Goal: Complete application form

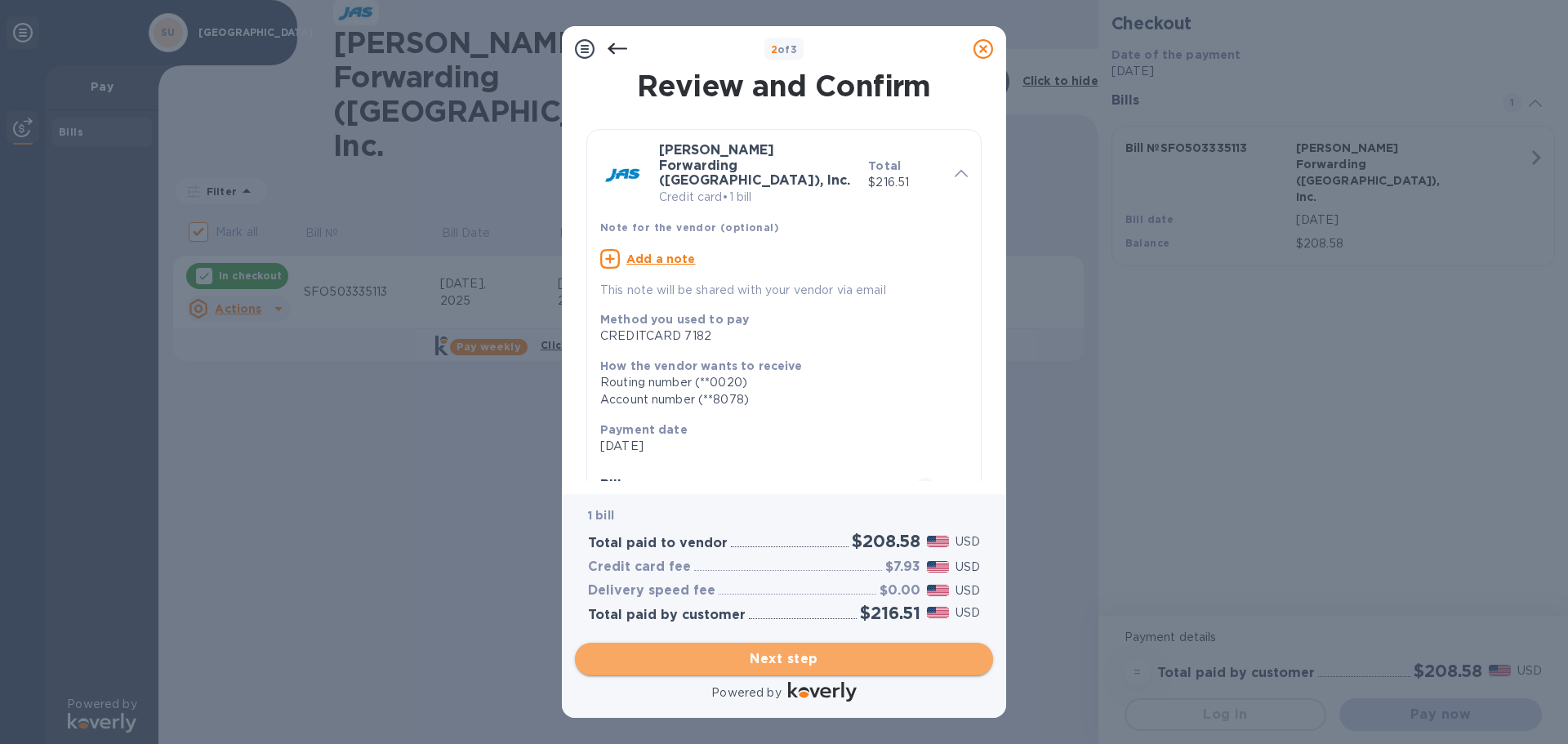
click at [817, 658] on span "Next step" at bounding box center [784, 659] width 392 height 20
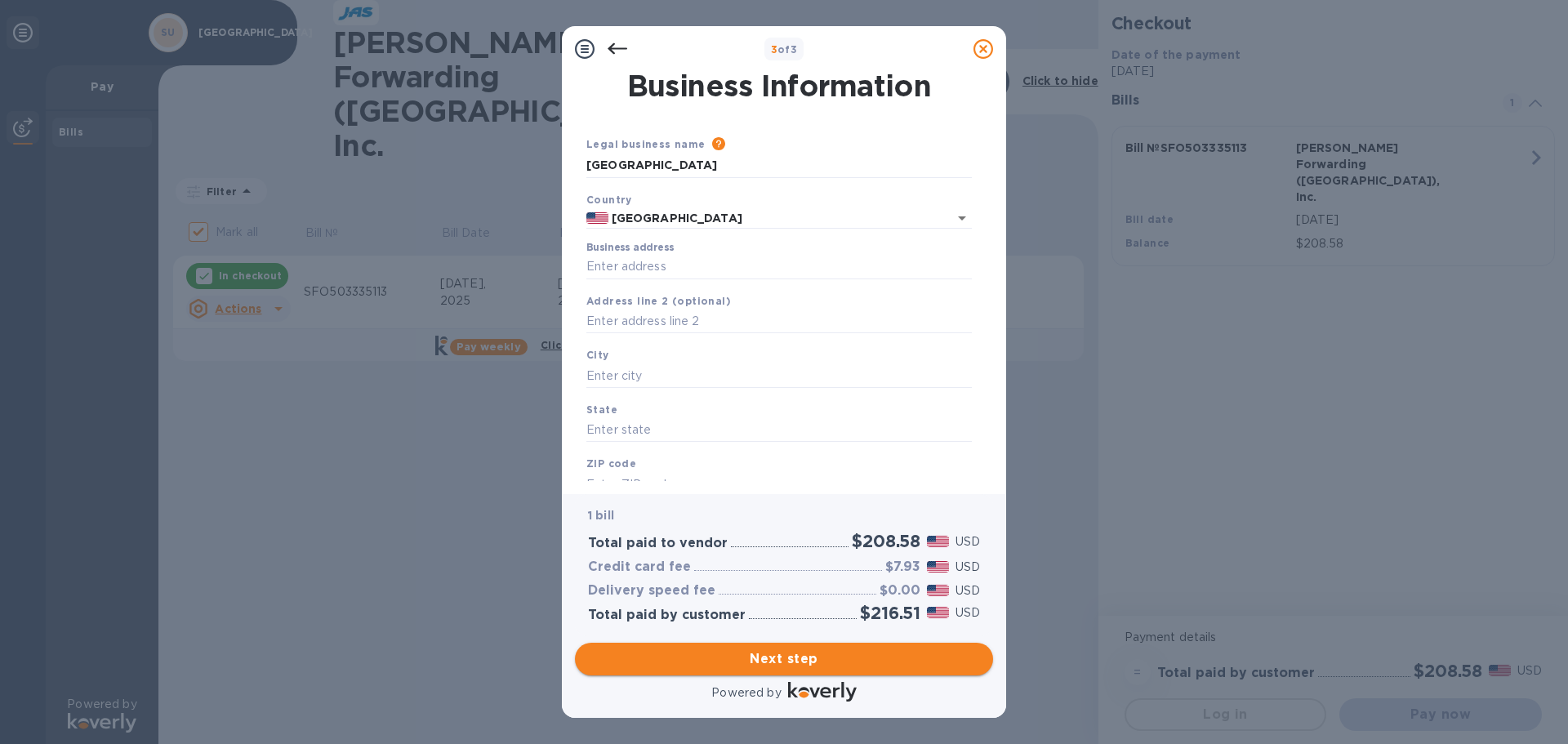
click at [817, 658] on span "Next step" at bounding box center [784, 659] width 392 height 20
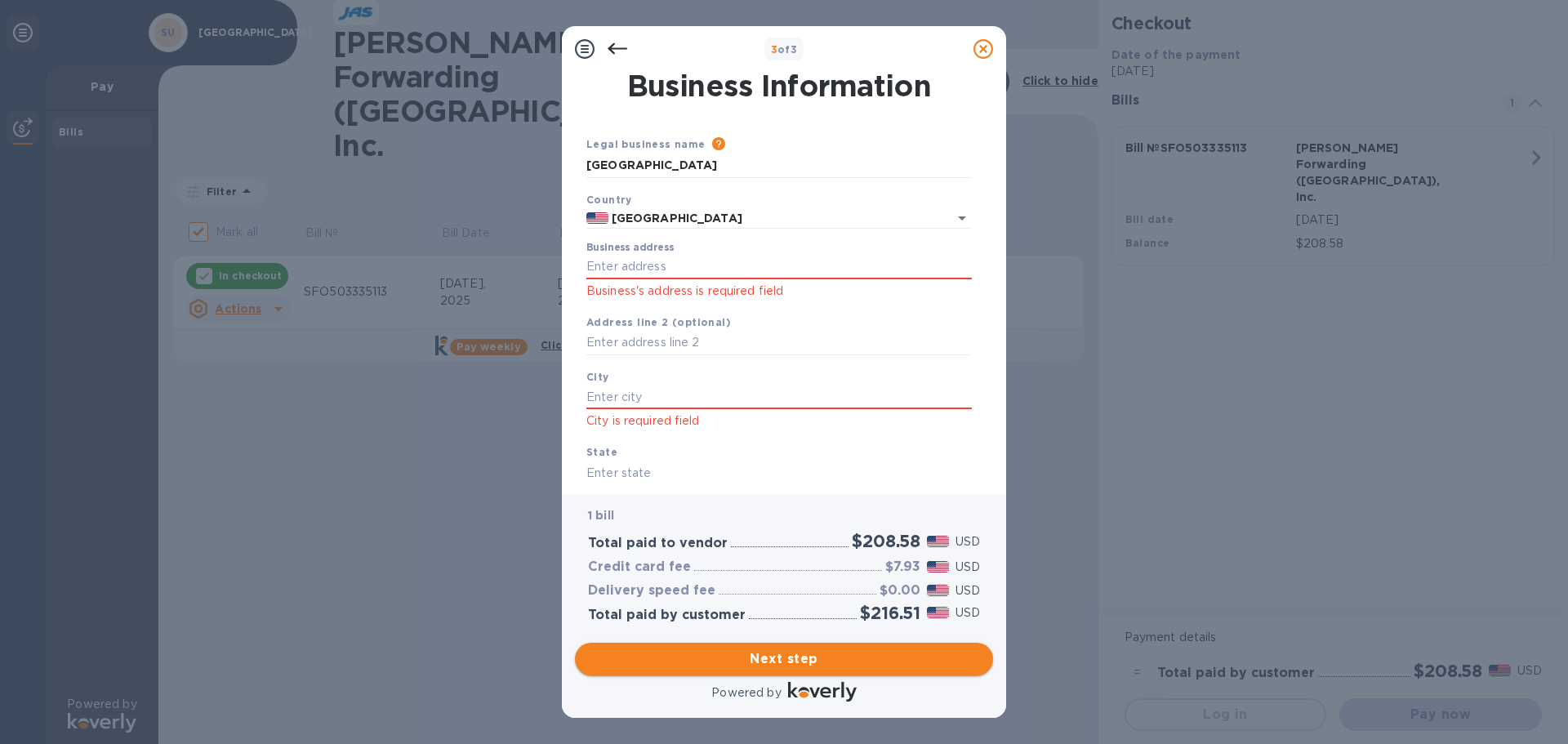
click at [817, 658] on span "Next step" at bounding box center [784, 659] width 392 height 20
click at [679, 264] on input "Business address" at bounding box center [779, 266] width 385 height 24
type input "[STREET_ADDRESS][PERSON_NAME]"
click at [708, 346] on input "text" at bounding box center [779, 342] width 385 height 24
type input "W102"
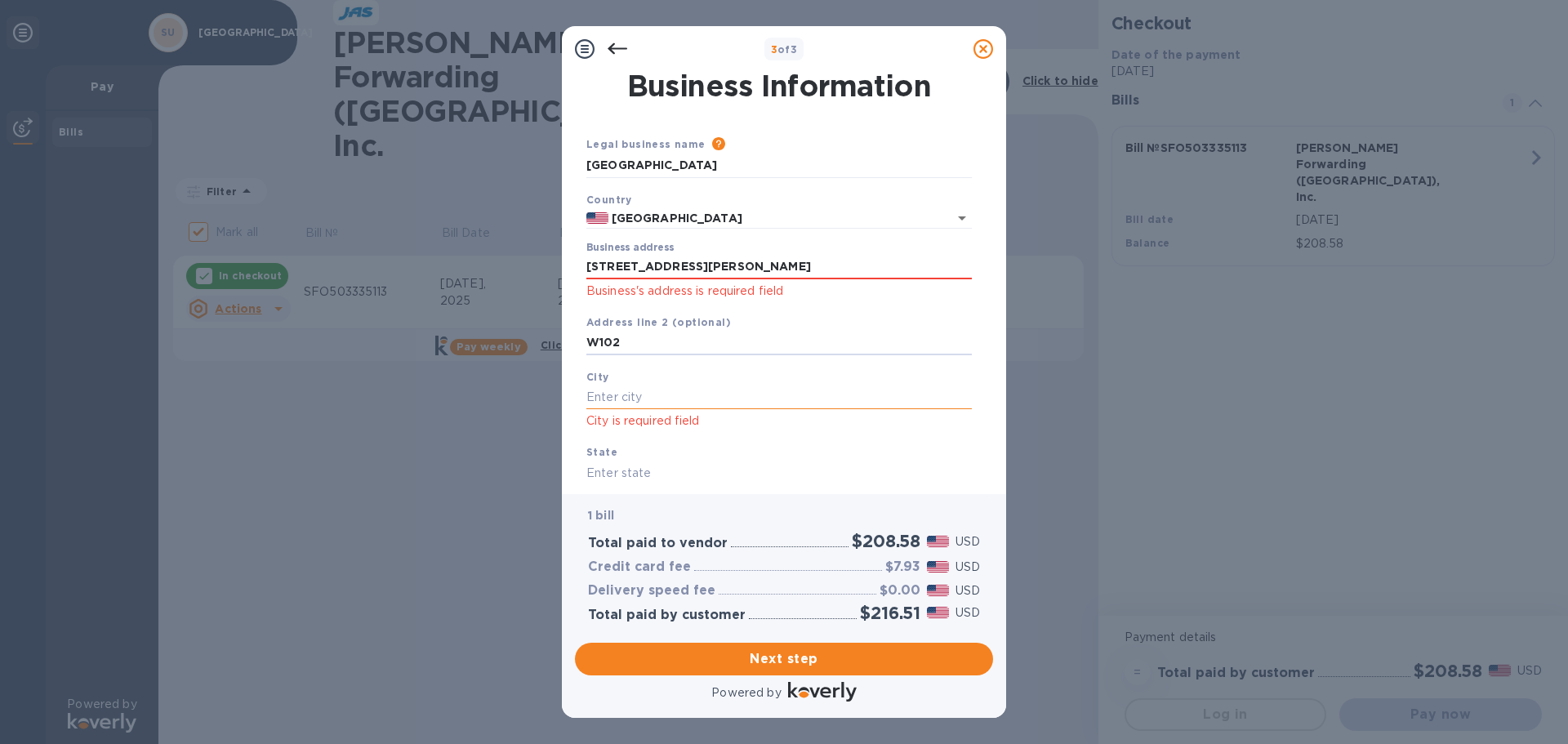
click at [699, 403] on input "text" at bounding box center [779, 396] width 385 height 24
type input "[GEOGRAPHIC_DATA]"
type input "CA"
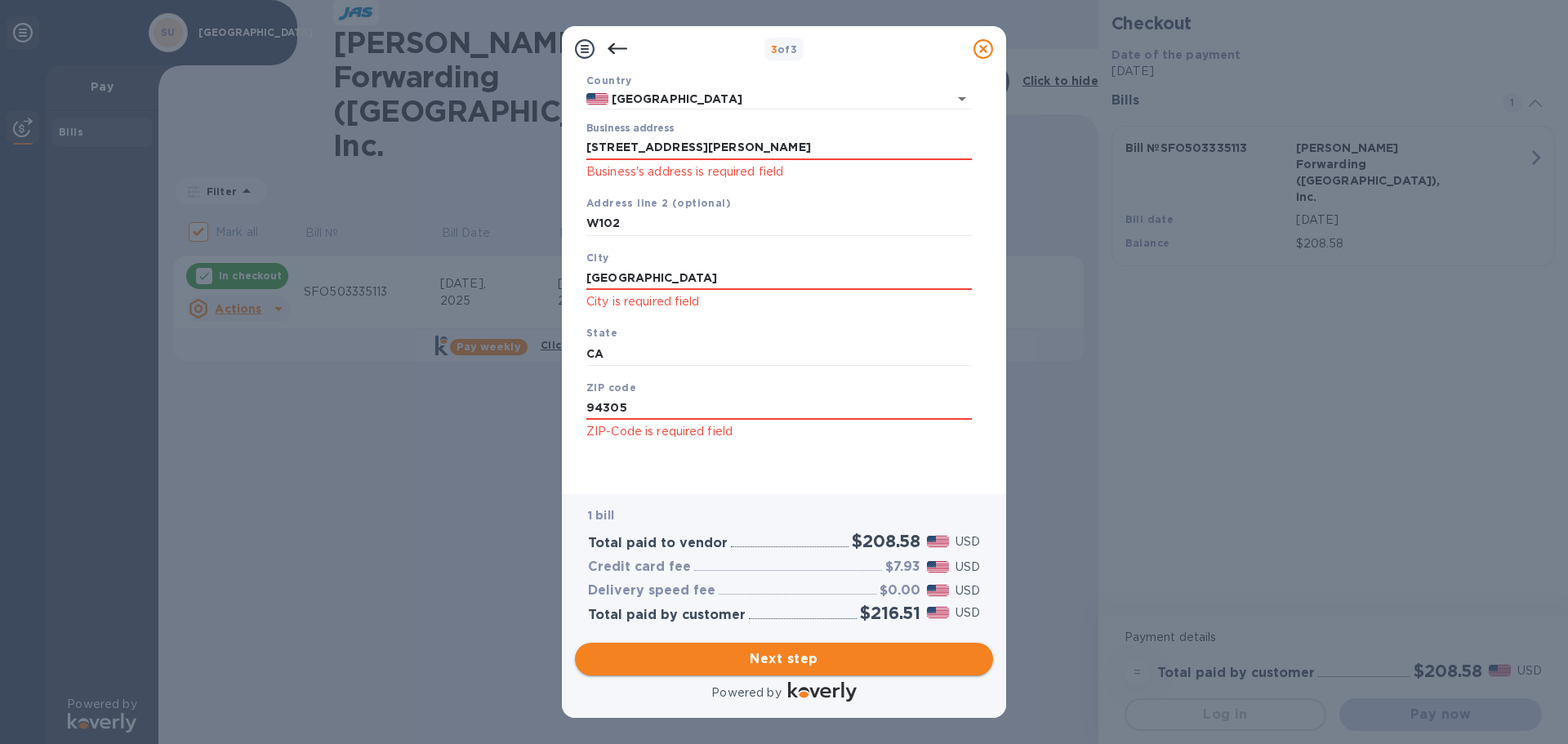
type input "94305"
click at [878, 650] on span "Next step" at bounding box center [784, 659] width 392 height 20
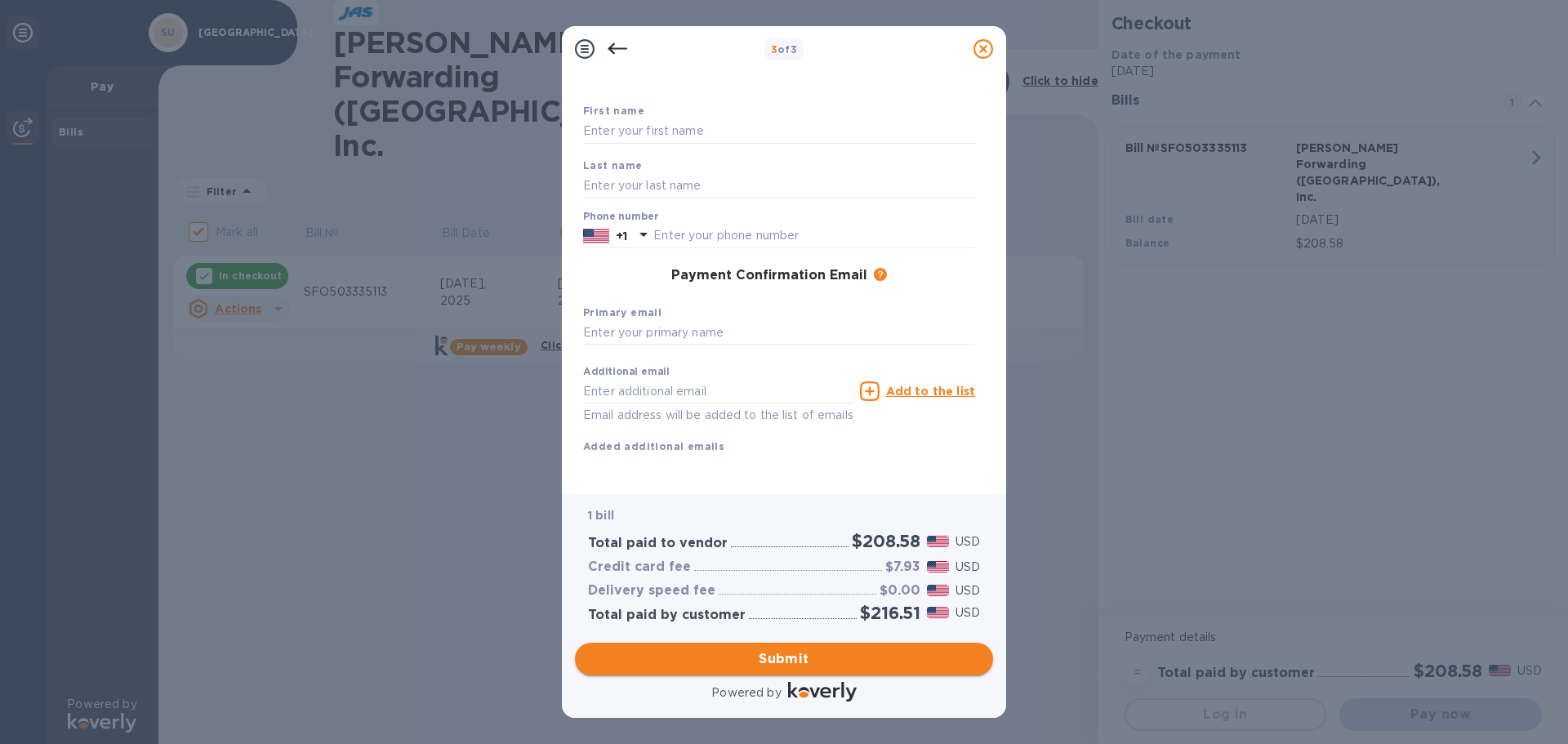
scroll to position [93, 0]
click at [718, 224] on input "text" at bounding box center [813, 235] width 321 height 24
type input "6504986484"
type input "[PERSON_NAME]"
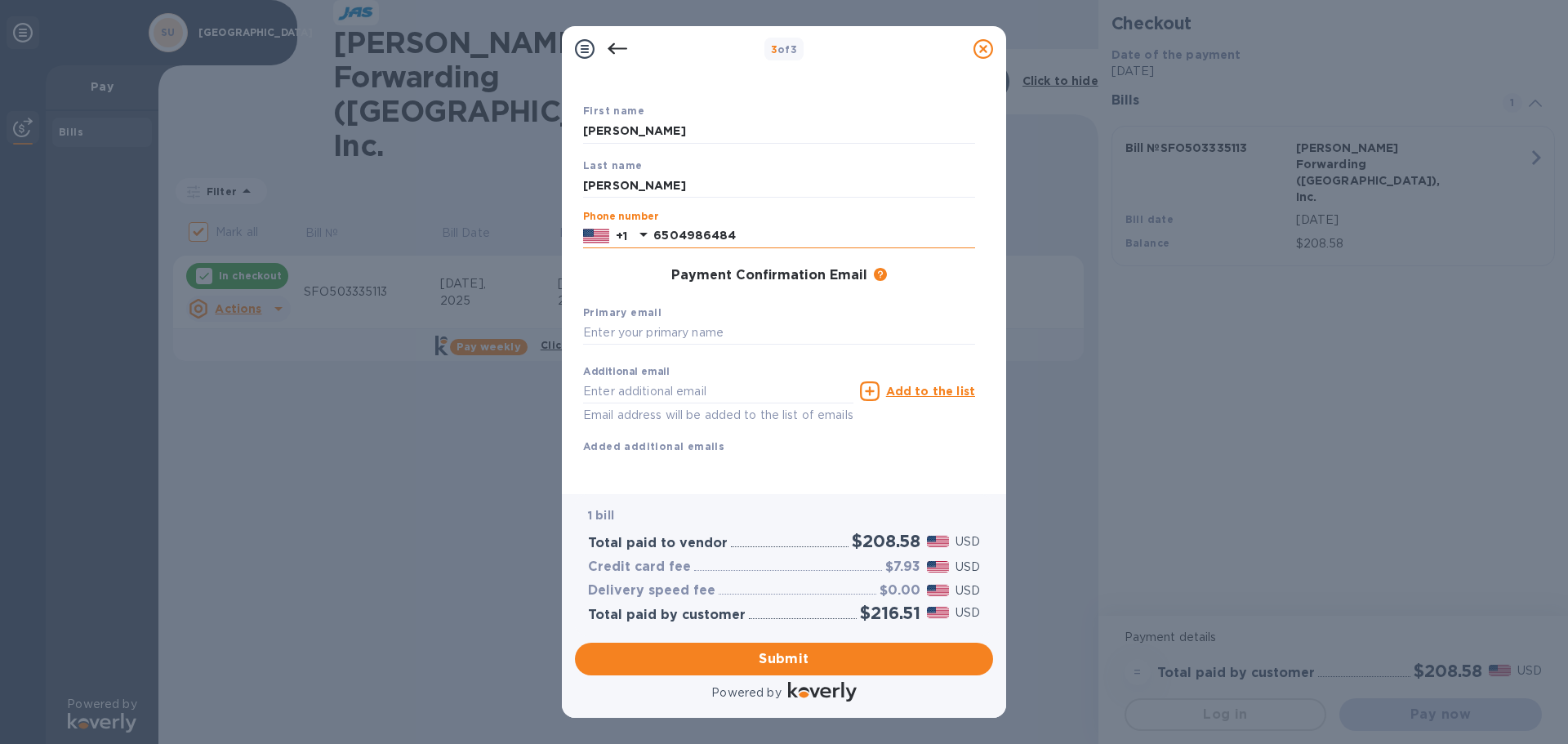
type input "[EMAIL_ADDRESS][DOMAIN_NAME]"
click at [737, 321] on input "text" at bounding box center [779, 332] width 392 height 24
type input "S"
type input "[EMAIL_ADDRESS][DOMAIN_NAME]"
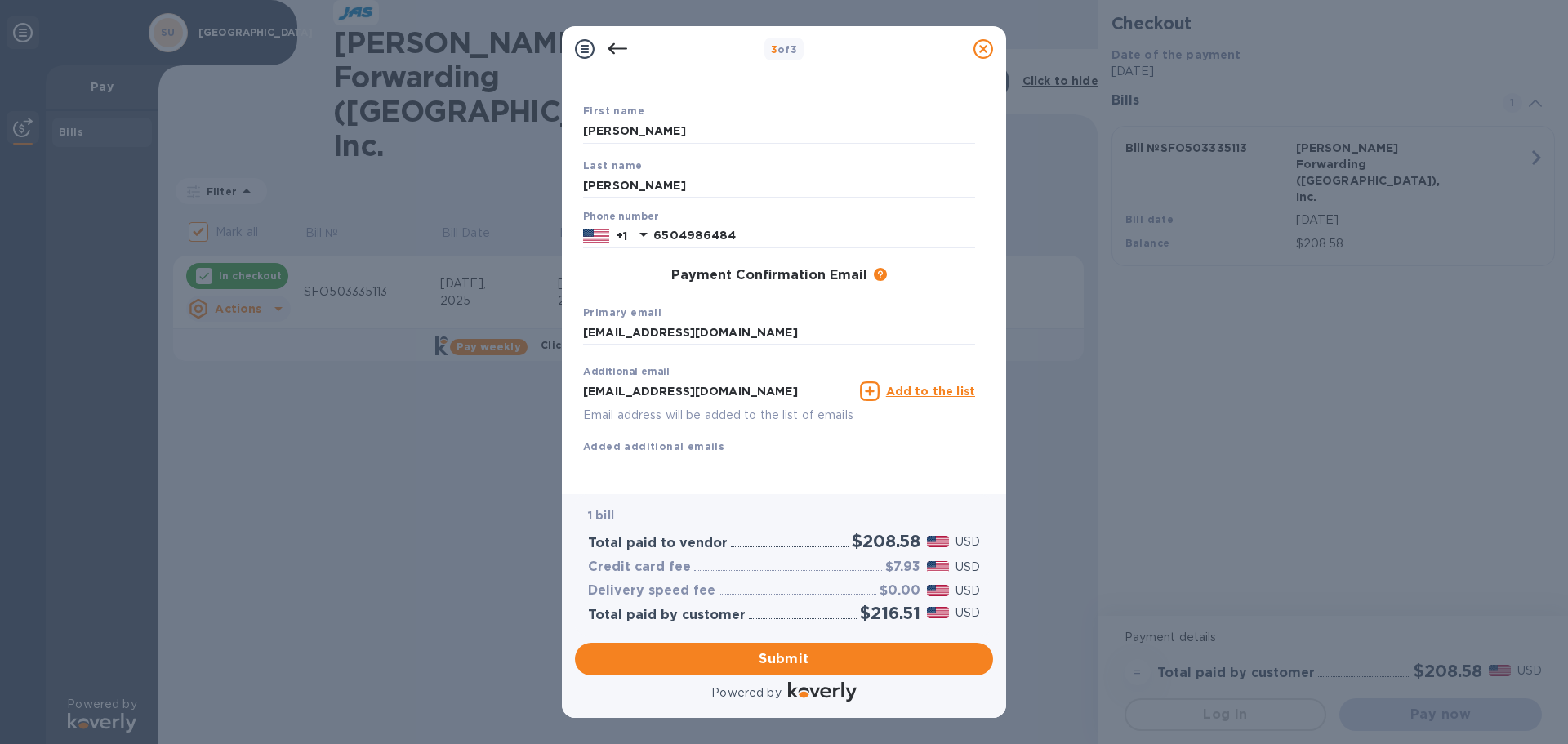
click at [980, 381] on div "Payment Contact Information First name [PERSON_NAME] Last name [PERSON_NAME] Ph…" at bounding box center [784, 276] width 418 height 409
click at [815, 653] on span "Submit" at bounding box center [784, 659] width 392 height 20
click at [691, 110] on input "[PERSON_NAME]" at bounding box center [779, 112] width 392 height 24
click at [707, 124] on input "[PERSON_NAME]" at bounding box center [779, 112] width 392 height 24
click at [839, 150] on div "First name [PERSON_NAME] First name is a required field" at bounding box center [779, 115] width 405 height 76
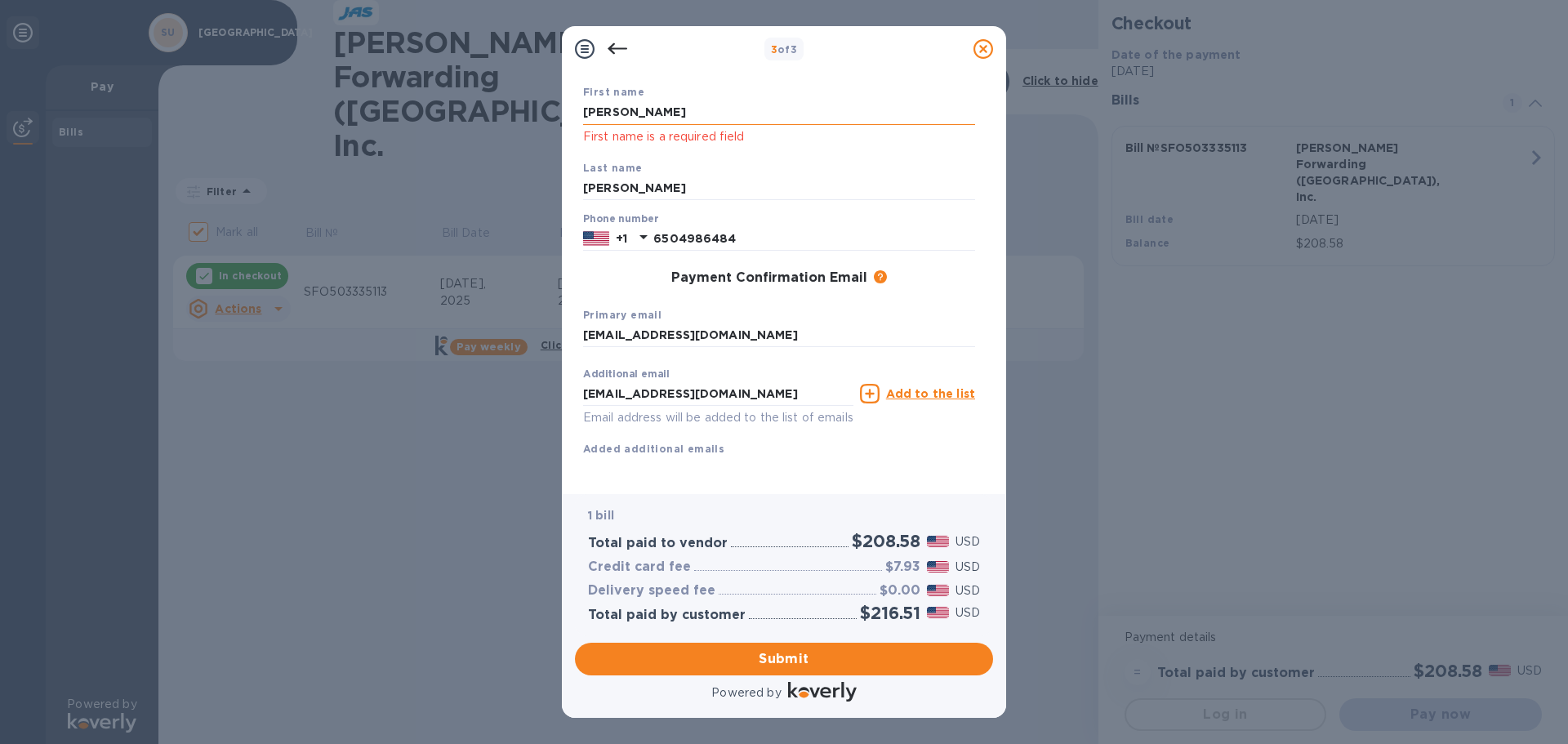
click at [647, 107] on input "[PERSON_NAME]" at bounding box center [779, 112] width 392 height 24
click at [671, 197] on input "[PERSON_NAME]" at bounding box center [779, 188] width 392 height 24
click at [795, 649] on span "Submit" at bounding box center [784, 659] width 392 height 20
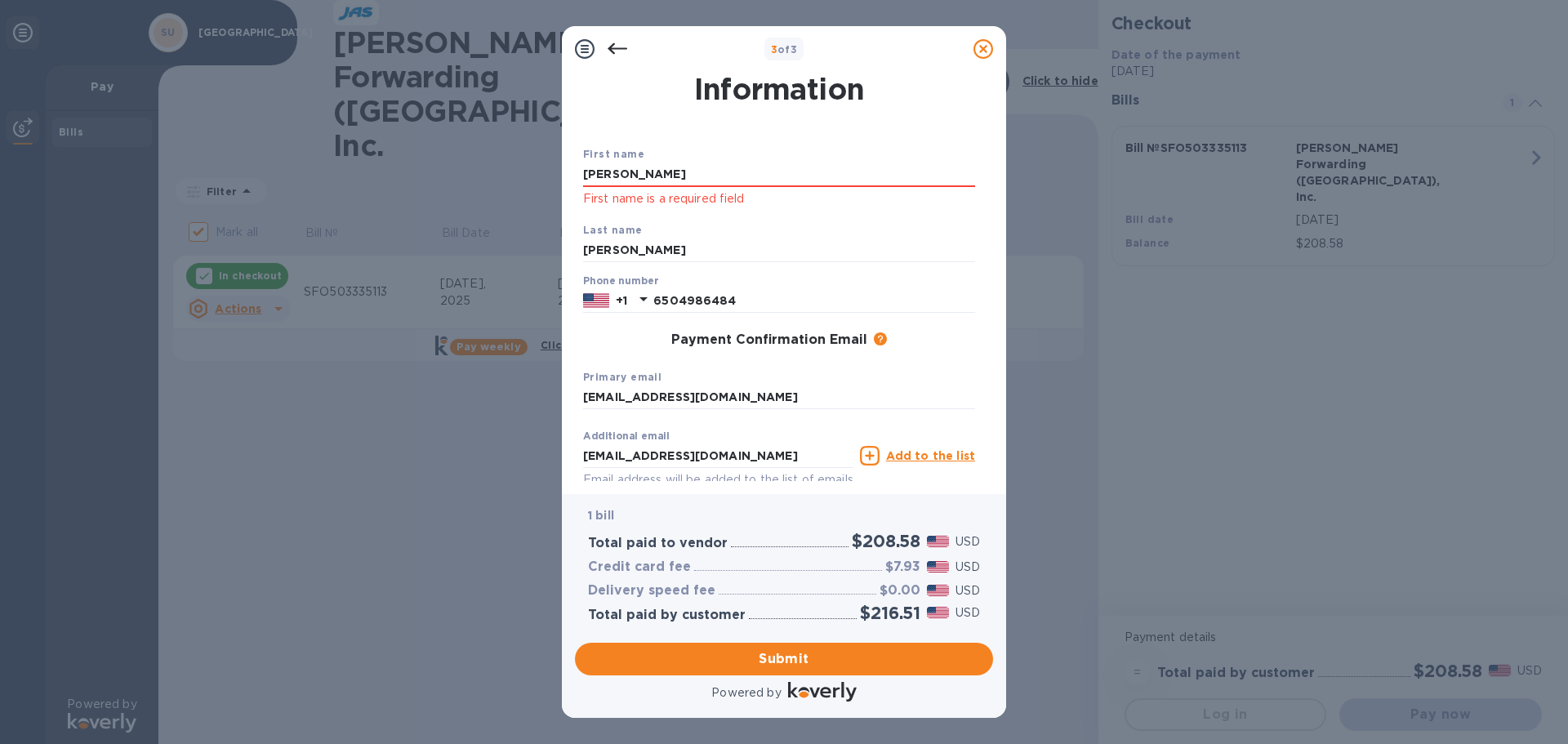
scroll to position [0, 0]
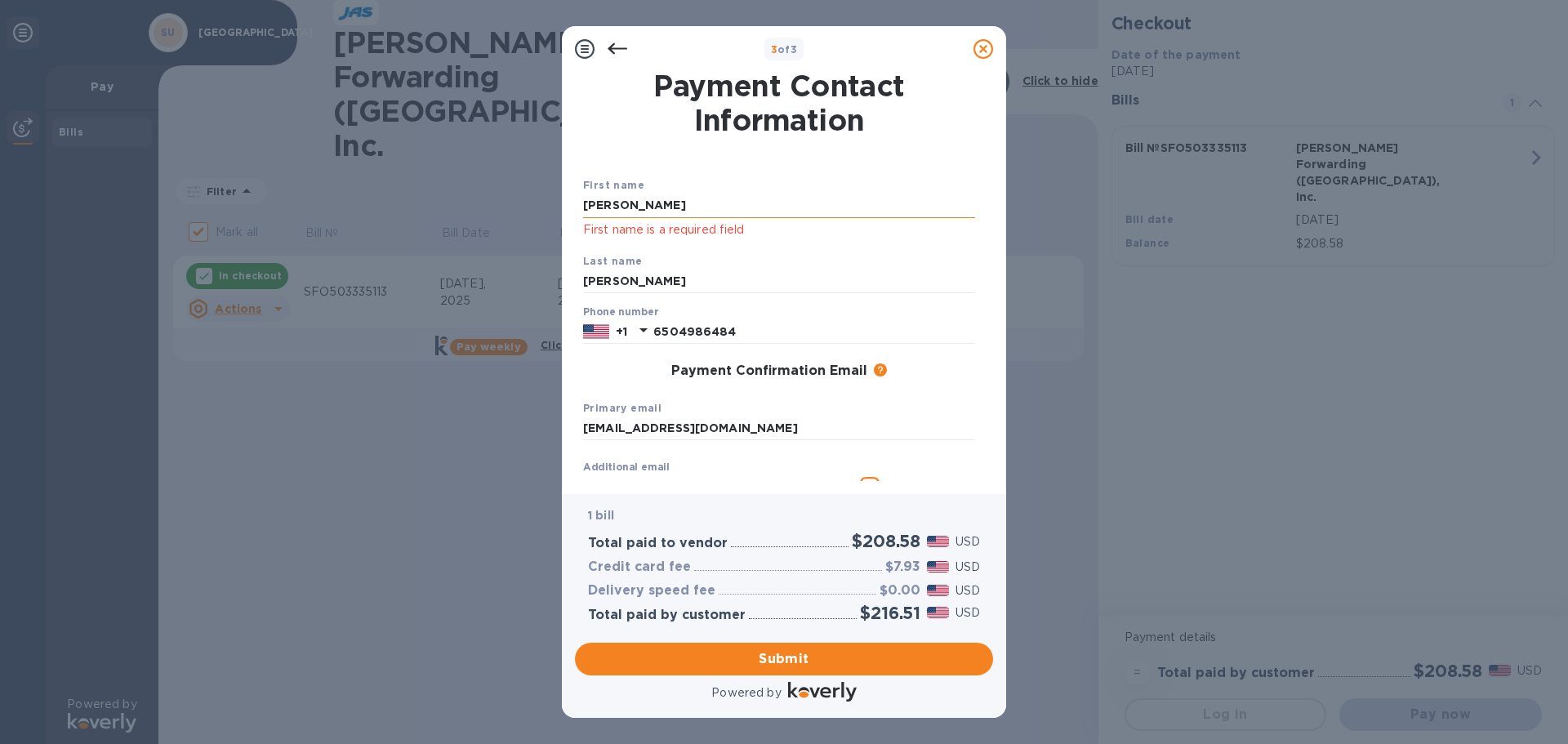
click at [673, 213] on input "[PERSON_NAME]" at bounding box center [779, 205] width 392 height 24
type input "[PERSON_NAME]"
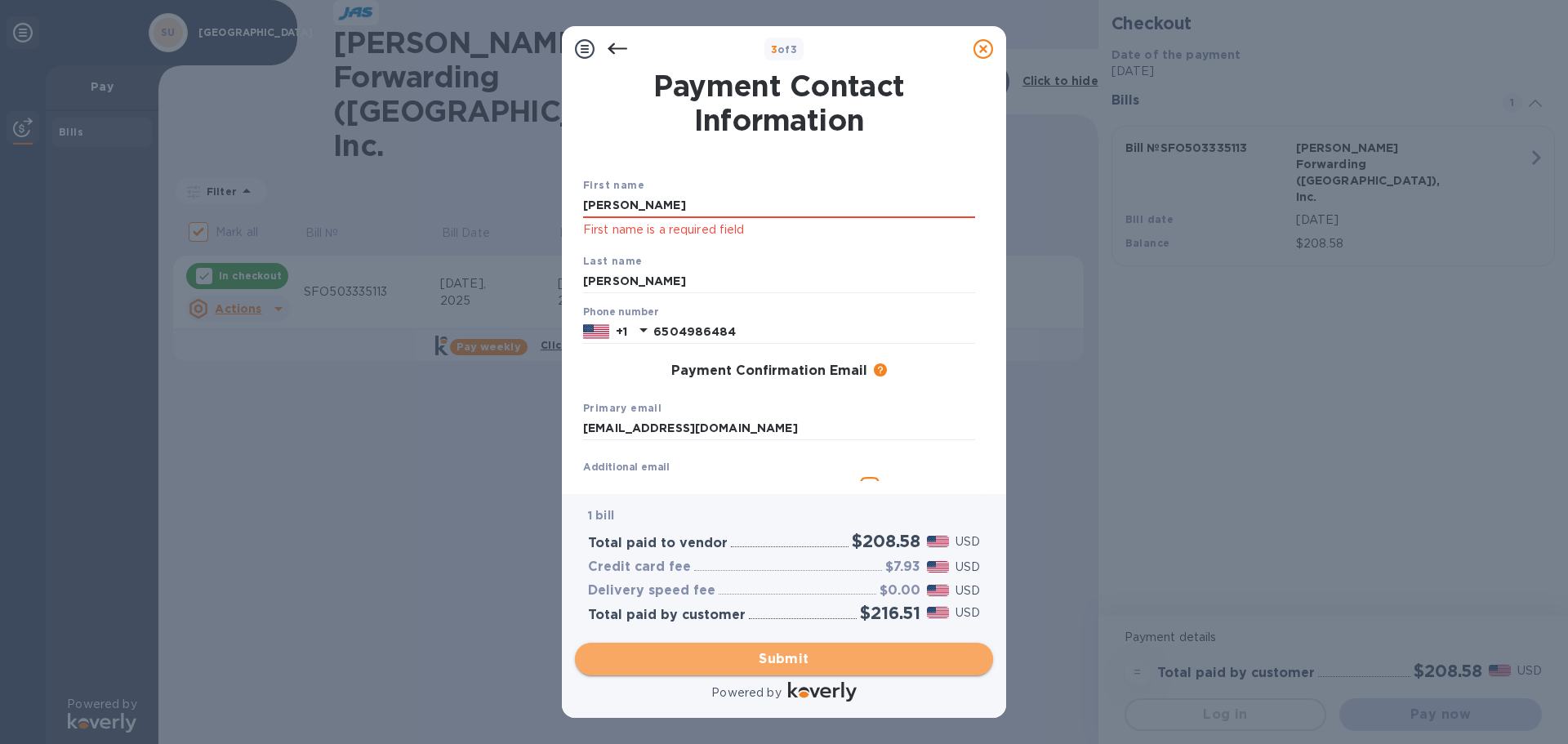
click at [811, 661] on span "Submit" at bounding box center [784, 659] width 392 height 20
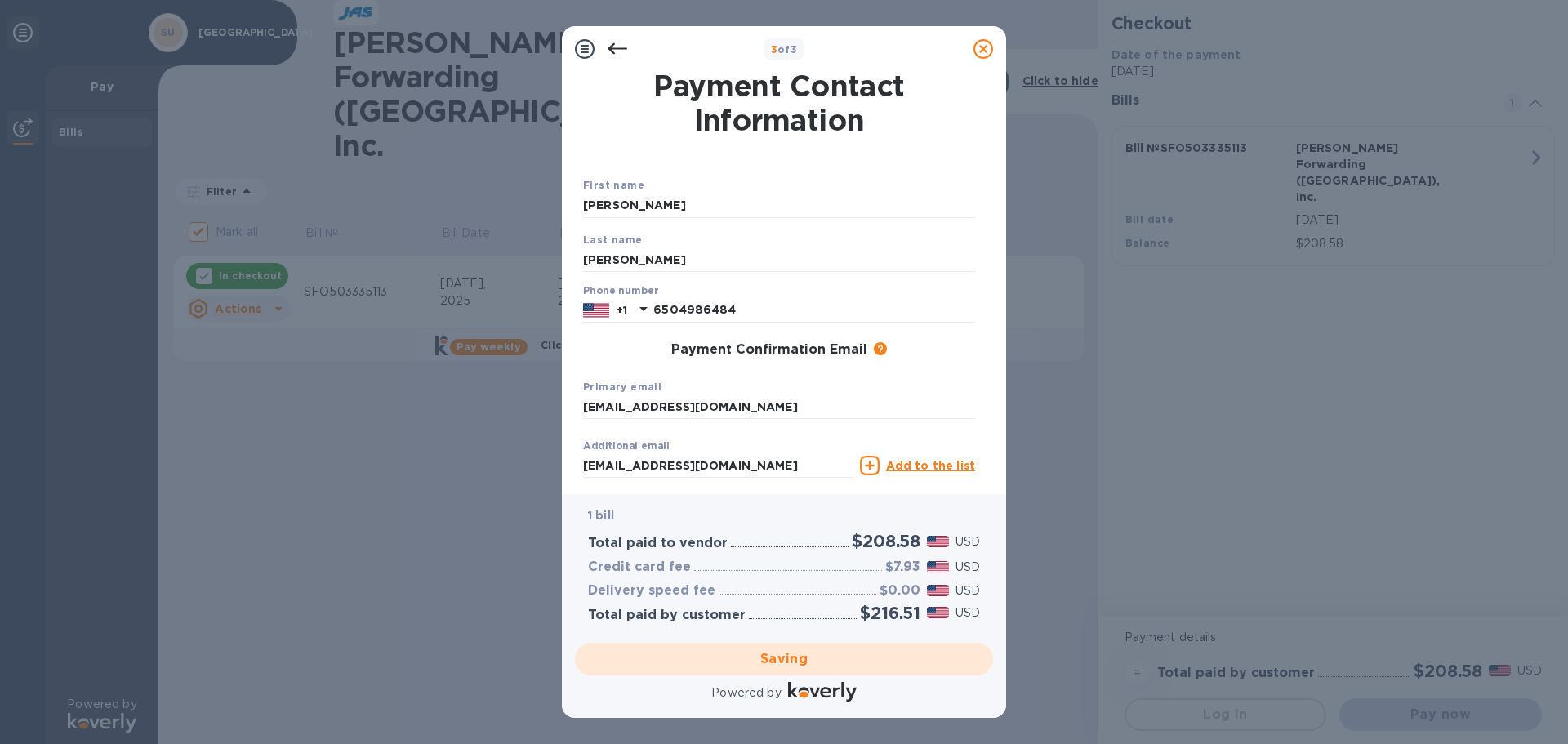
checkbox input "false"
